Goal: Task Accomplishment & Management: Complete application form

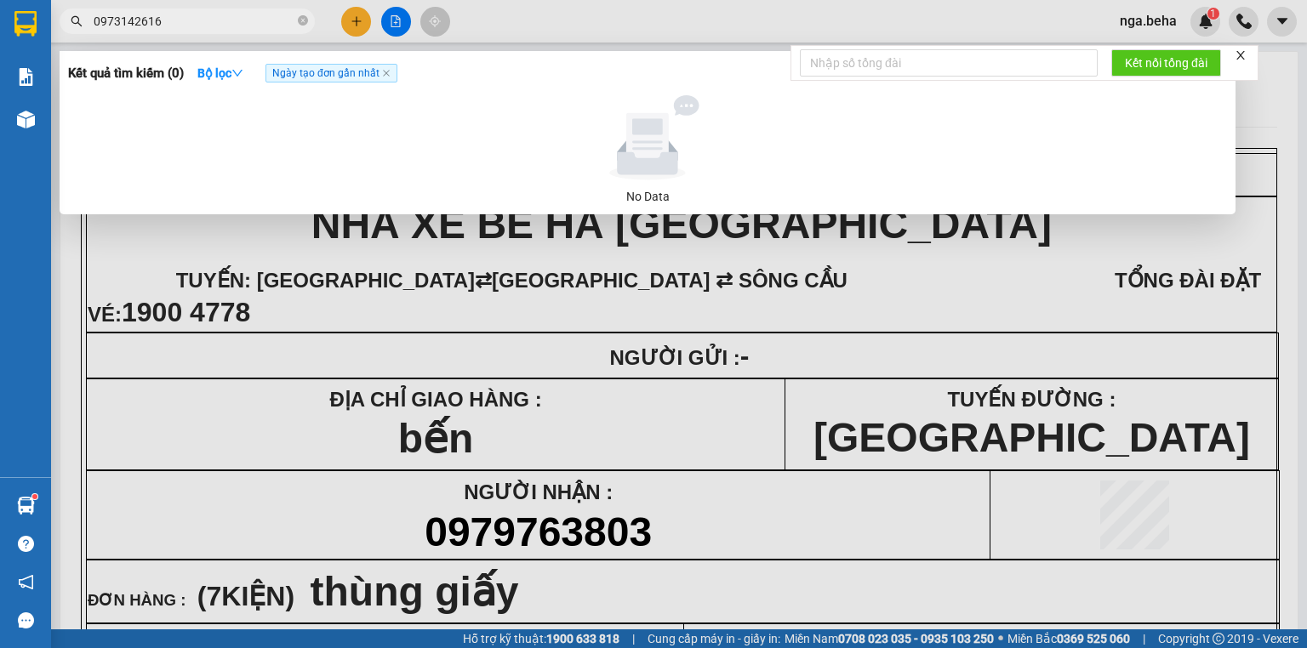
click at [201, 22] on input "0973142616" at bounding box center [194, 21] width 201 height 19
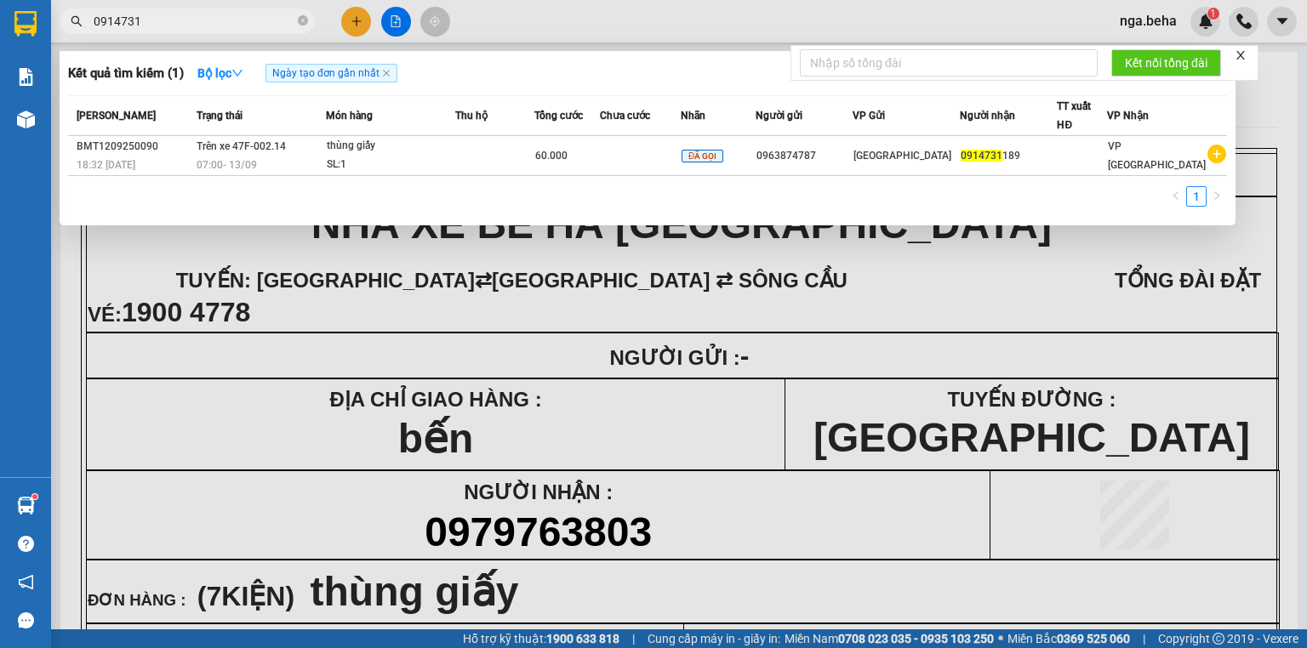
click at [166, 20] on input "0914731" at bounding box center [194, 21] width 201 height 19
paste input "7776922"
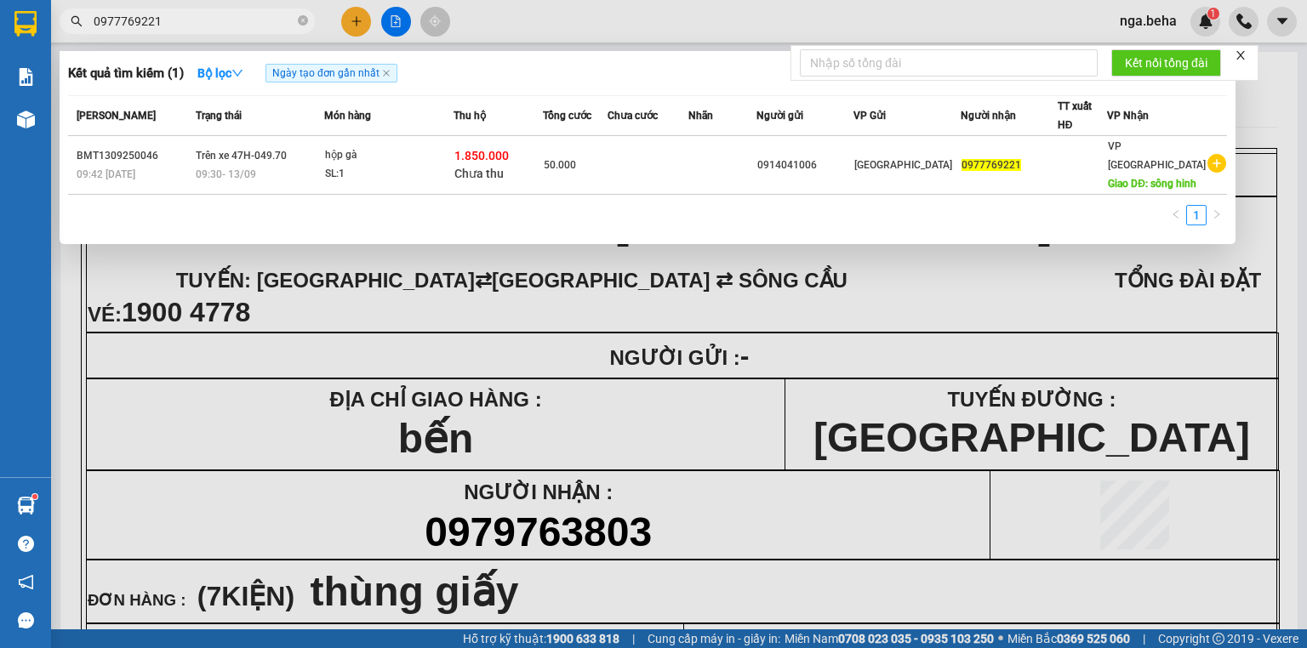
click at [487, 267] on div at bounding box center [653, 324] width 1307 height 648
click at [203, 20] on input "0977769221" at bounding box center [194, 21] width 201 height 19
click at [199, 10] on span "0977769221" at bounding box center [187, 22] width 255 height 26
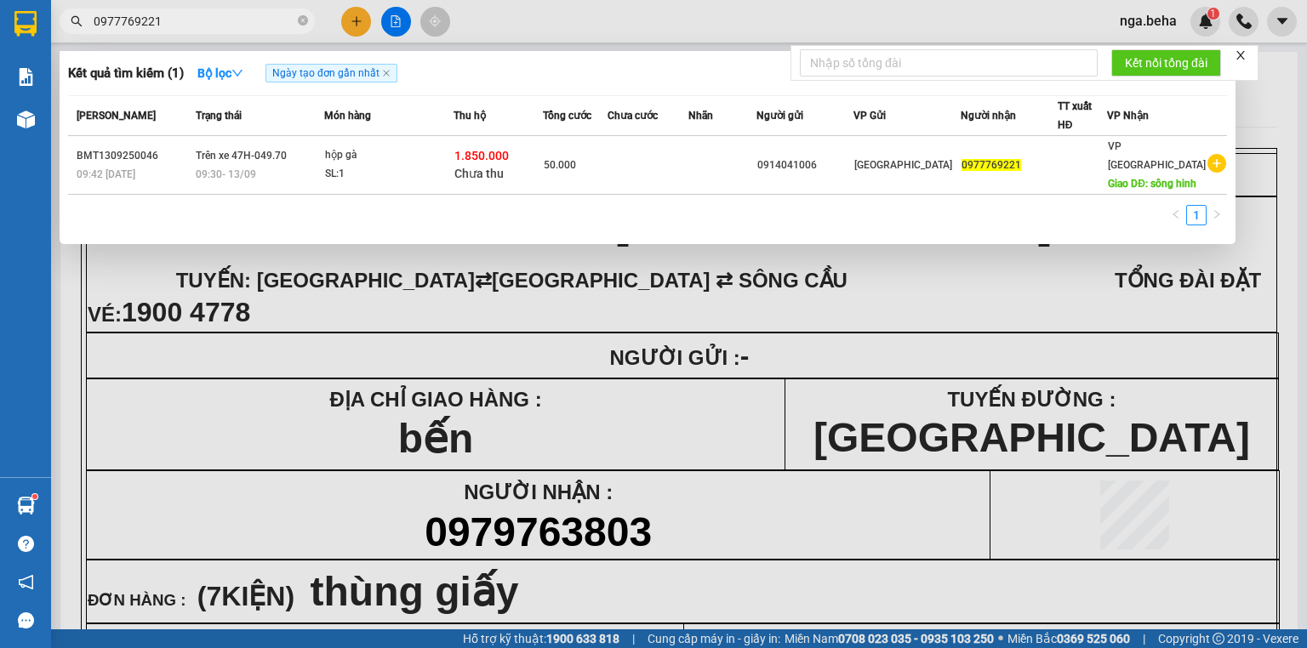
click at [193, 21] on input "0977769221" at bounding box center [194, 21] width 201 height 19
paste input "347476527"
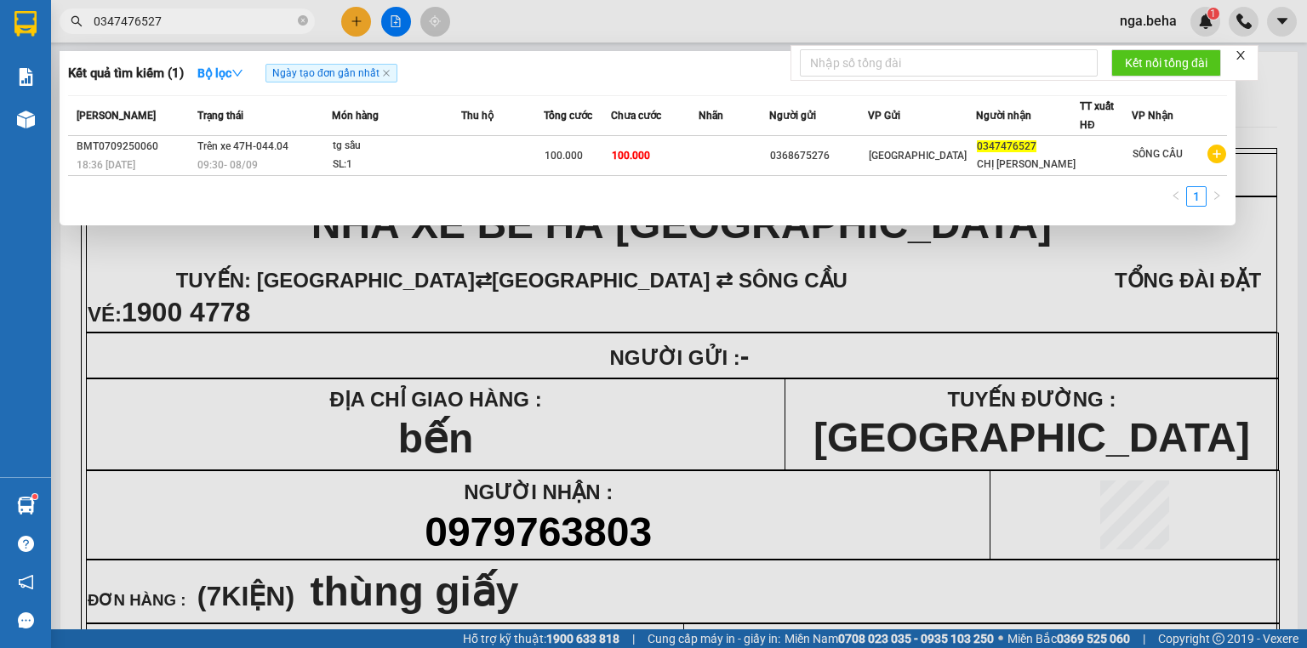
click at [175, 16] on input "0347476527" at bounding box center [194, 21] width 201 height 19
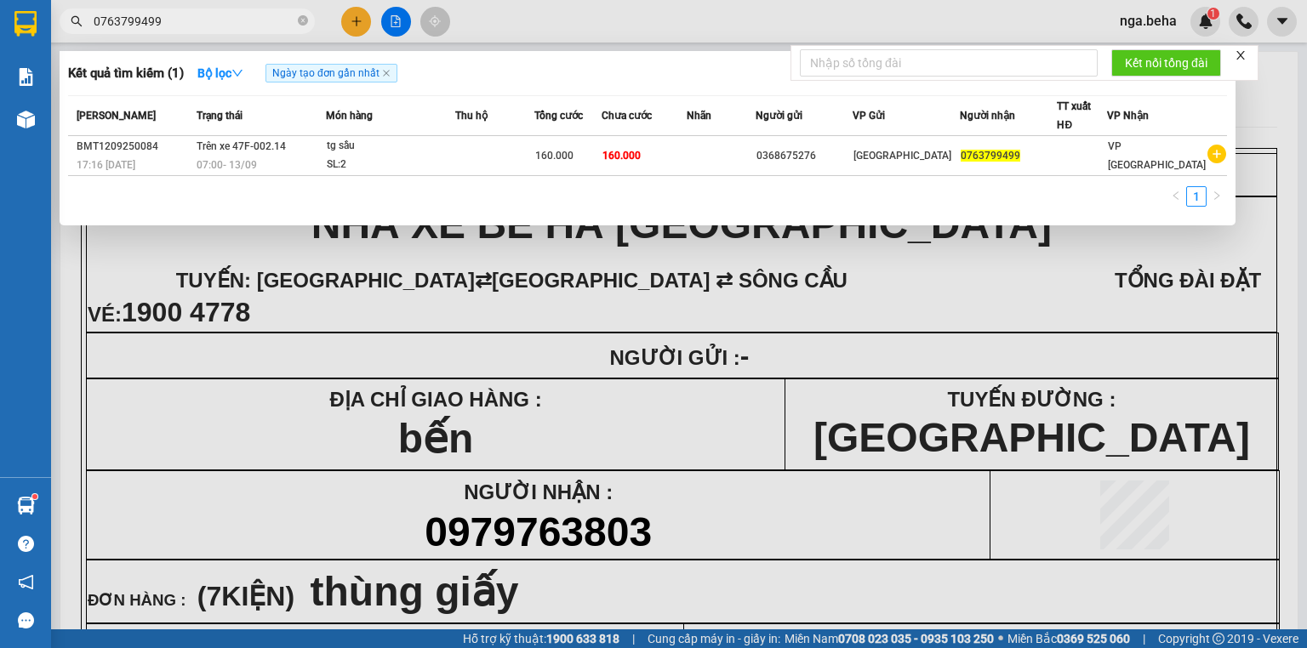
click at [585, 437] on div at bounding box center [653, 324] width 1307 height 648
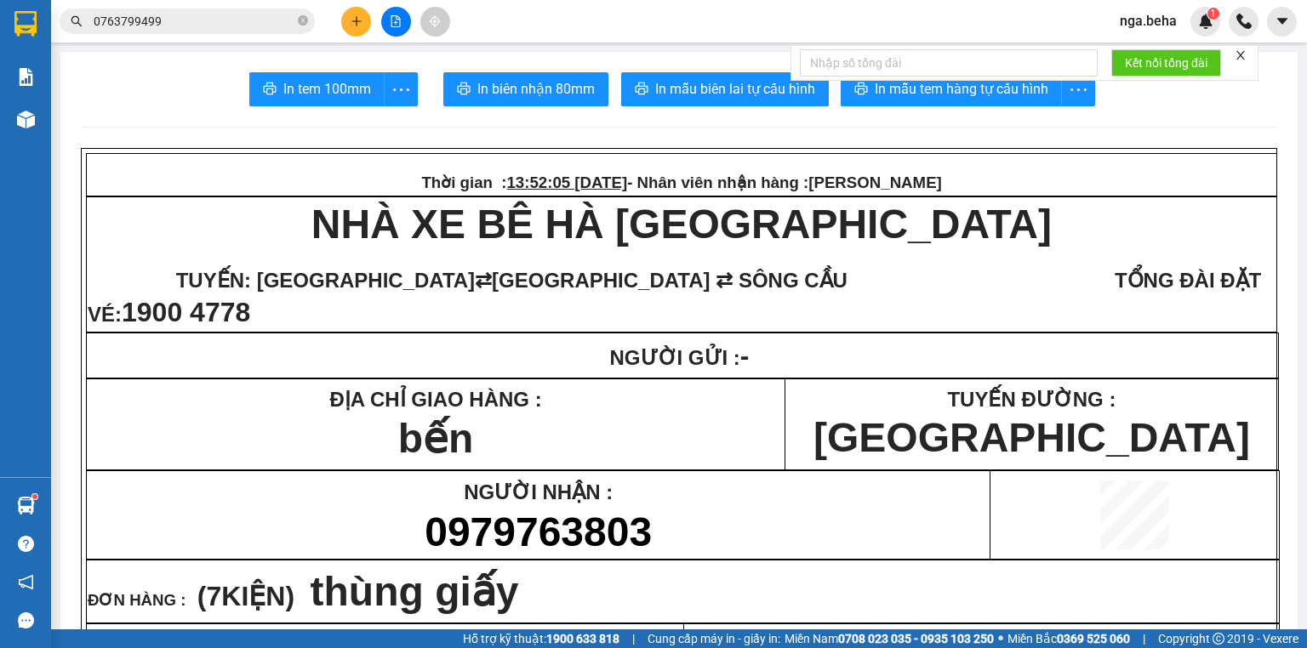
click at [210, 24] on input "0763799499" at bounding box center [194, 21] width 201 height 19
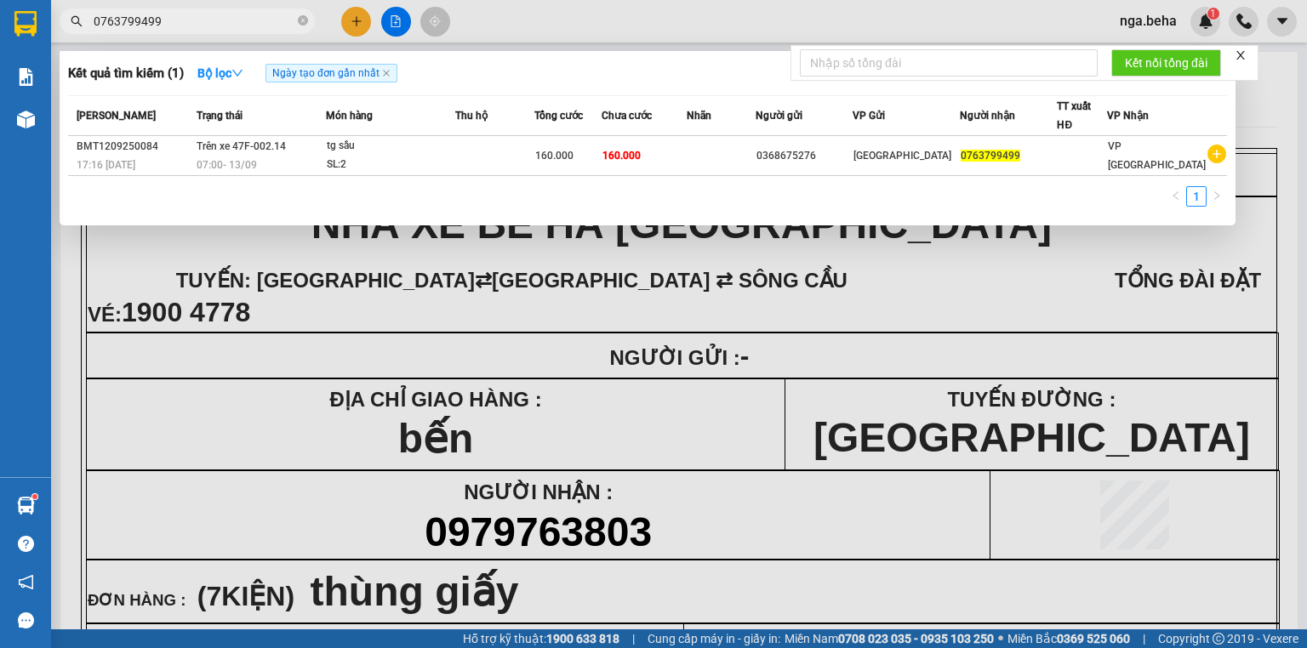
click at [210, 24] on input "0763799499" at bounding box center [194, 21] width 201 height 19
paste input "368675276"
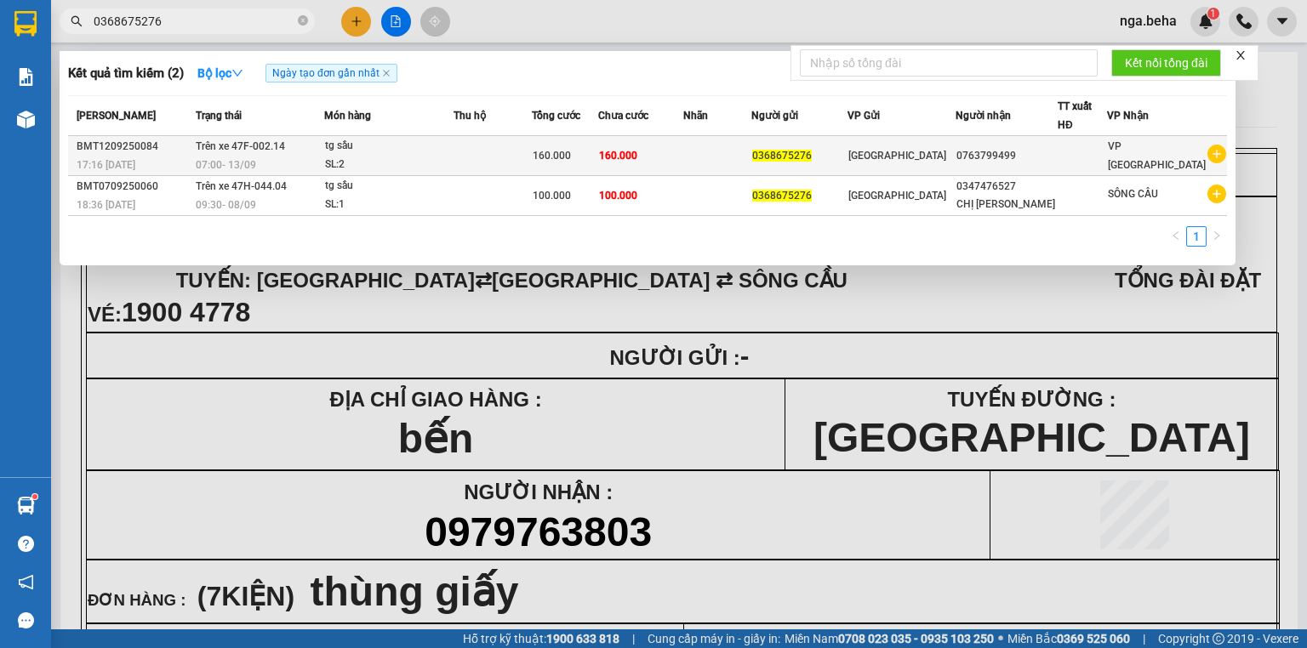
type input "0368675276"
click at [723, 168] on td at bounding box center [717, 156] width 68 height 40
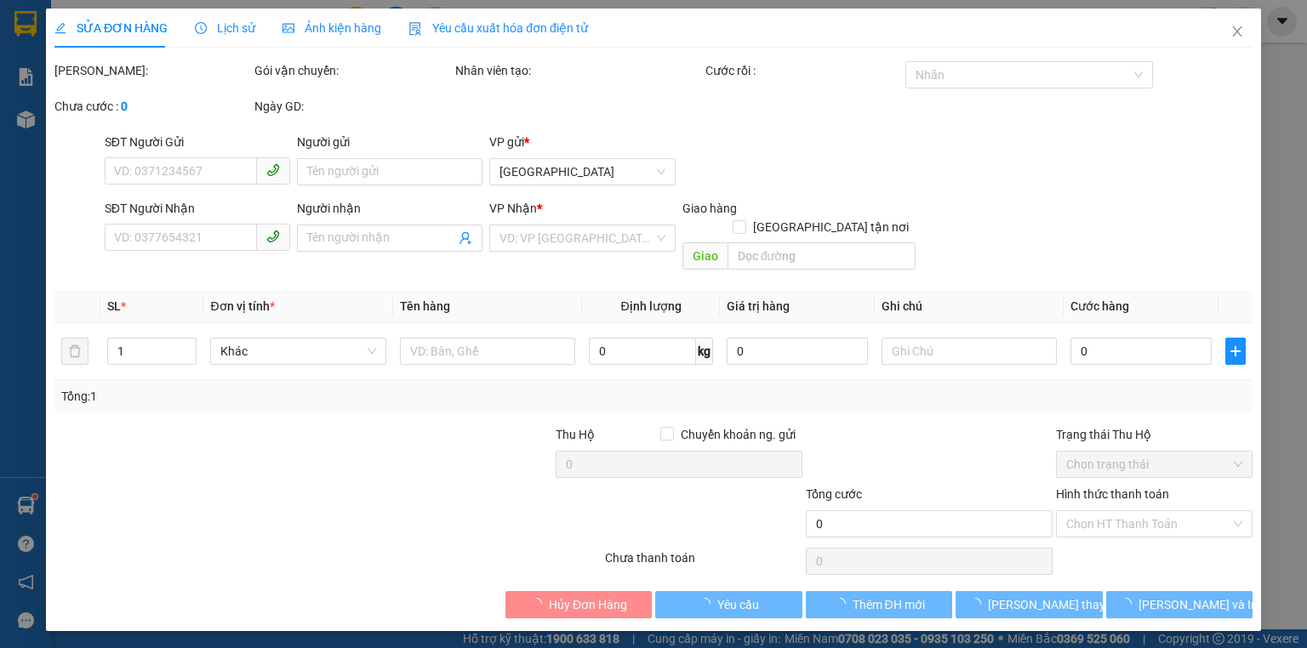
type input "0368675276"
type input "0763799499"
type input "160.000"
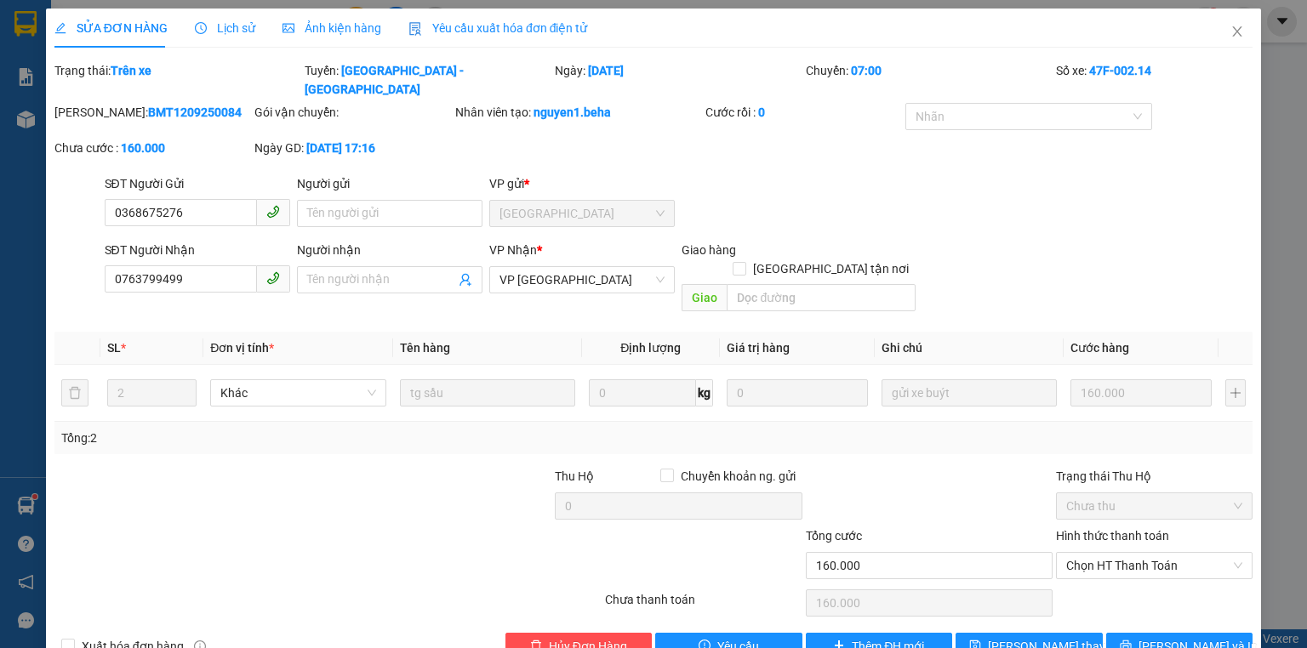
click at [319, 37] on div "Ảnh kiện hàng" at bounding box center [331, 28] width 99 height 19
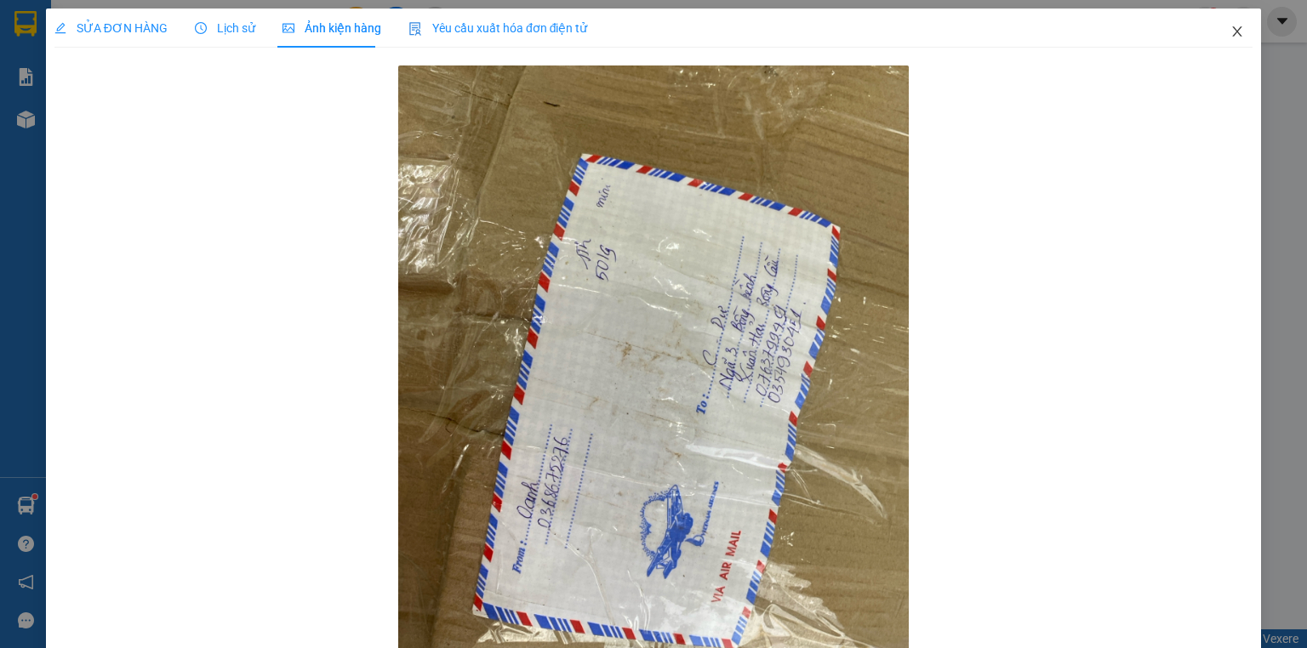
click at [1213, 23] on span "Close" at bounding box center [1237, 33] width 48 height 48
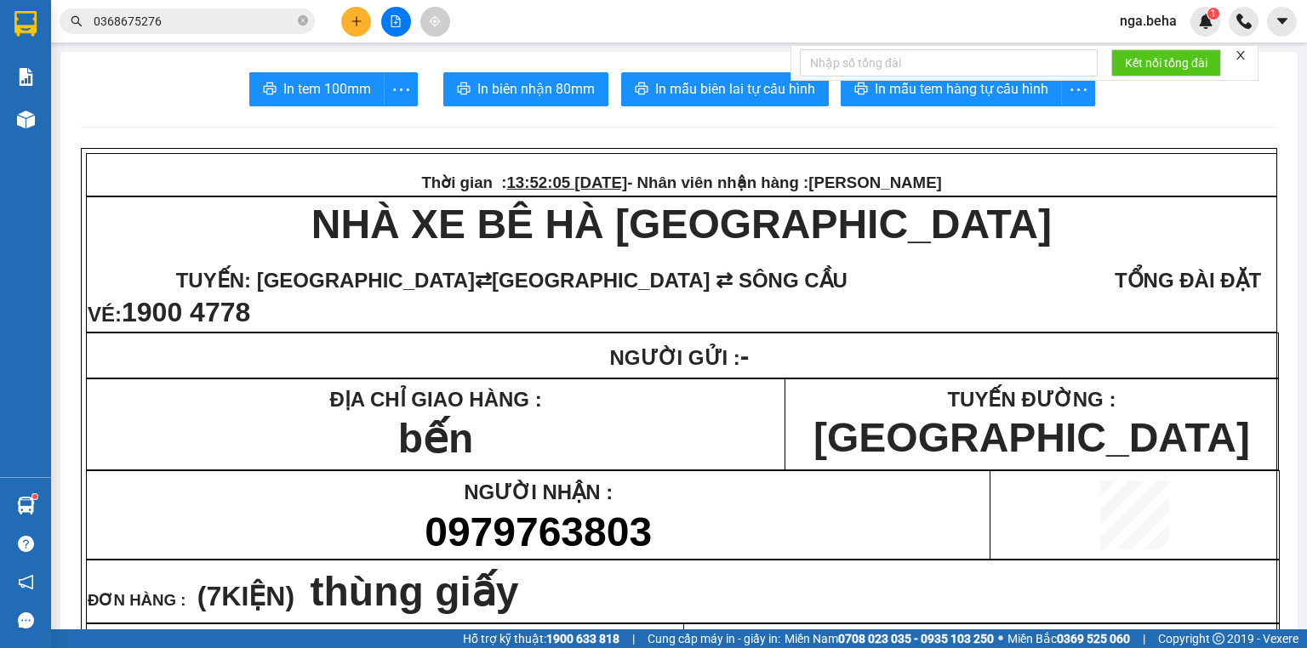
click at [176, 20] on input "0368675276" at bounding box center [194, 21] width 201 height 19
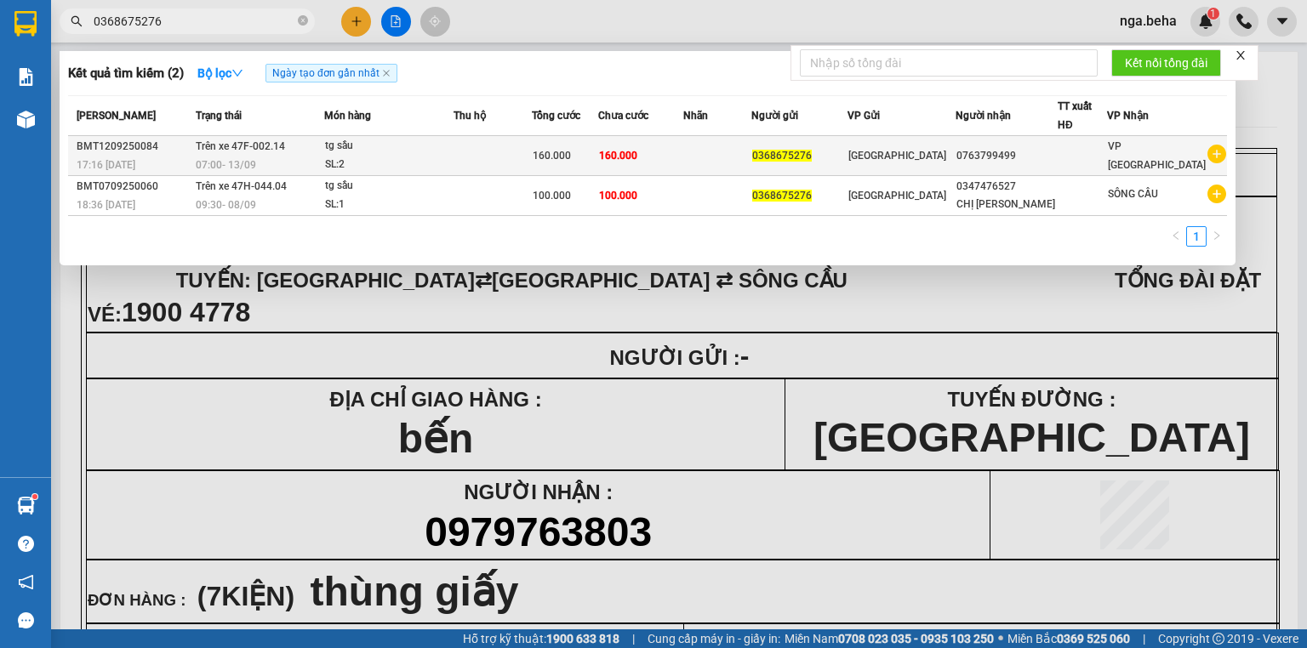
click at [677, 163] on td "160.000" at bounding box center [640, 156] width 84 height 40
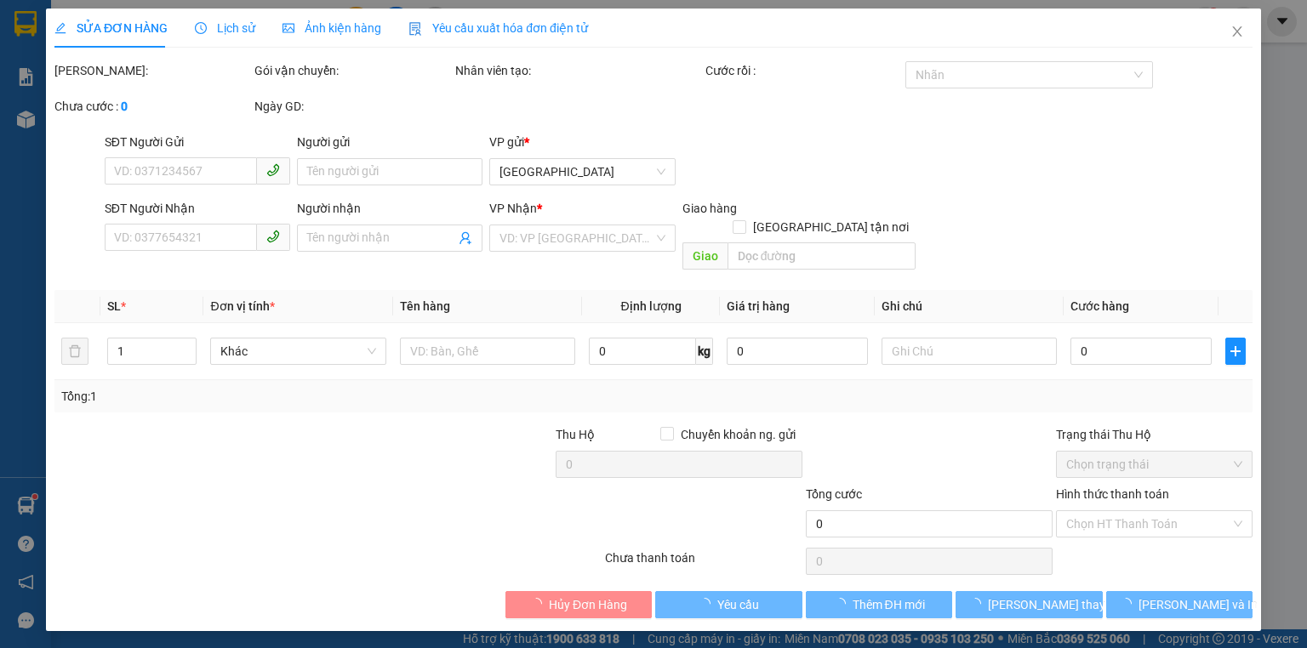
type input "0368675276"
type input "0763799499"
type input "160.000"
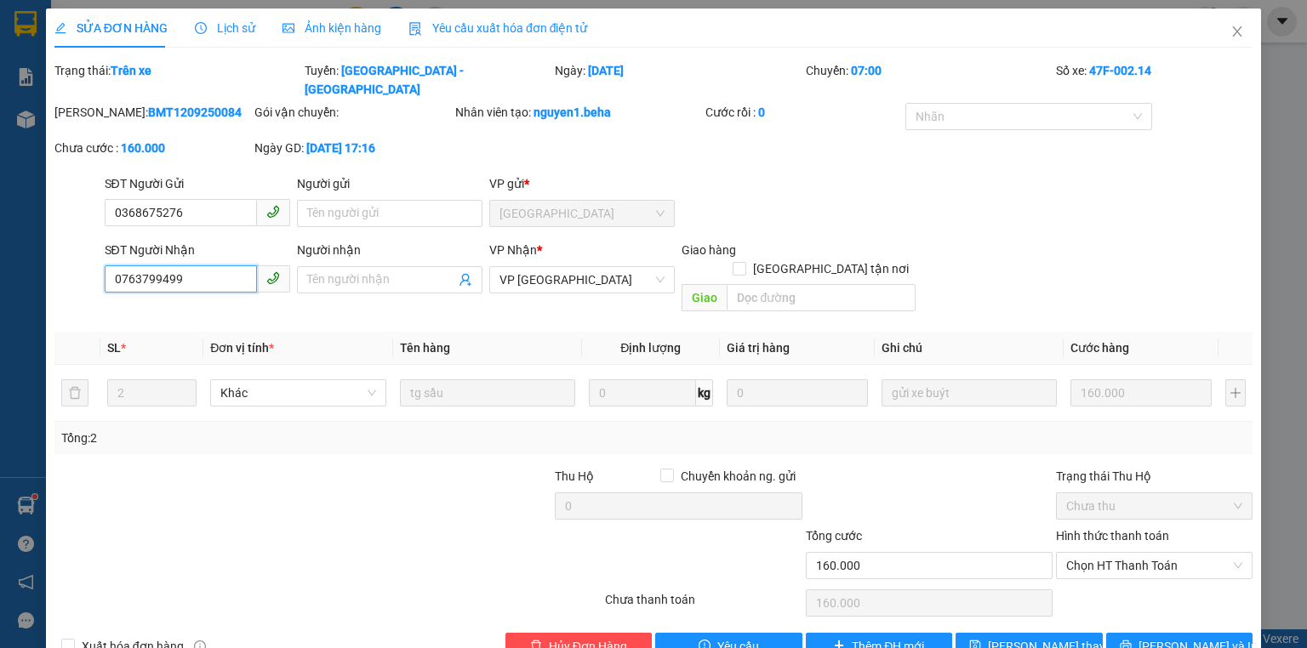
click at [187, 265] on input "0763799499" at bounding box center [181, 278] width 152 height 27
click at [596, 586] on div at bounding box center [328, 603] width 551 height 34
